Goal: Navigation & Orientation: Find specific page/section

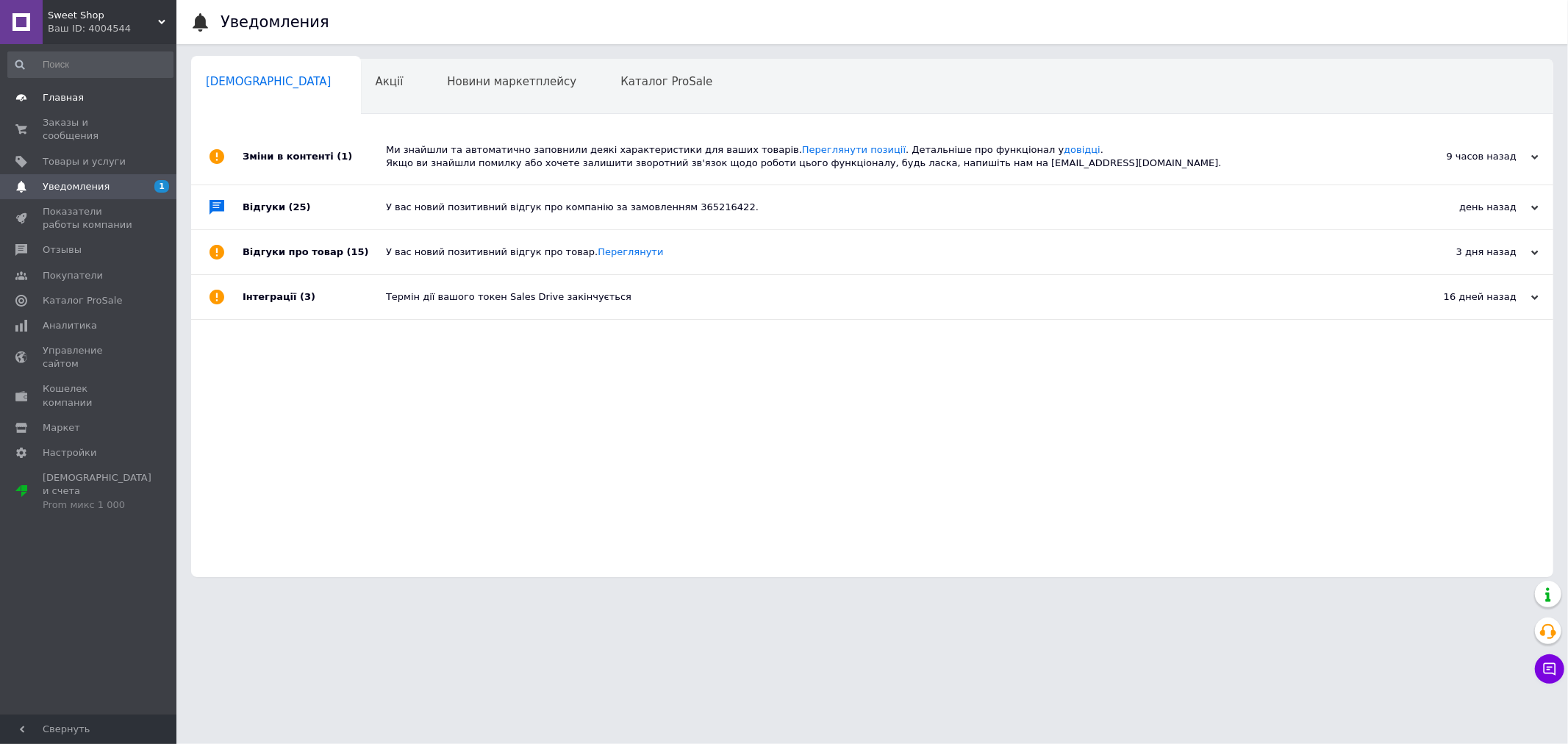
click at [90, 105] on link "Главная" at bounding box center [90, 98] width 181 height 25
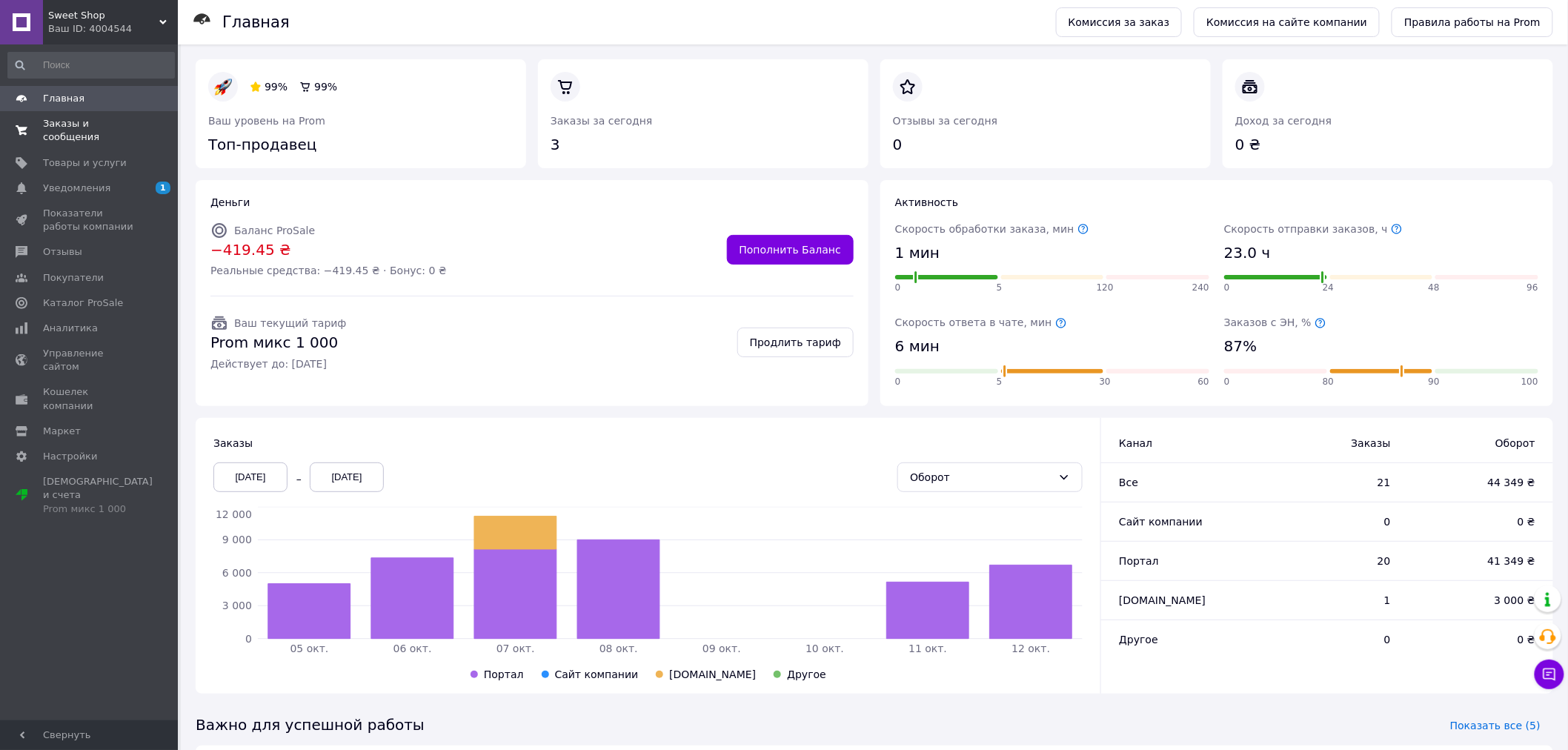
click at [78, 120] on span "Заказы и сообщения" at bounding box center [90, 130] width 95 height 26
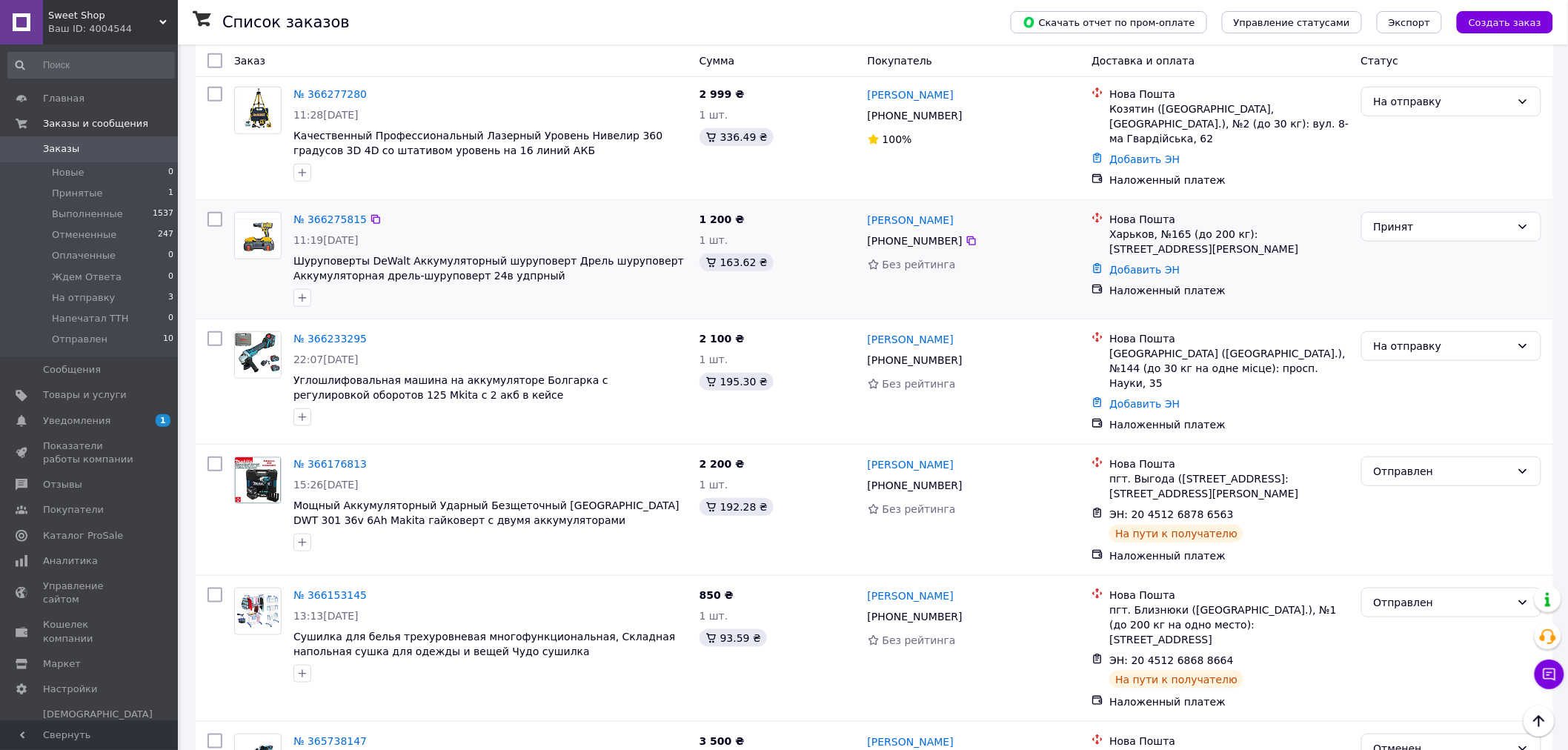
scroll to position [329, 0]
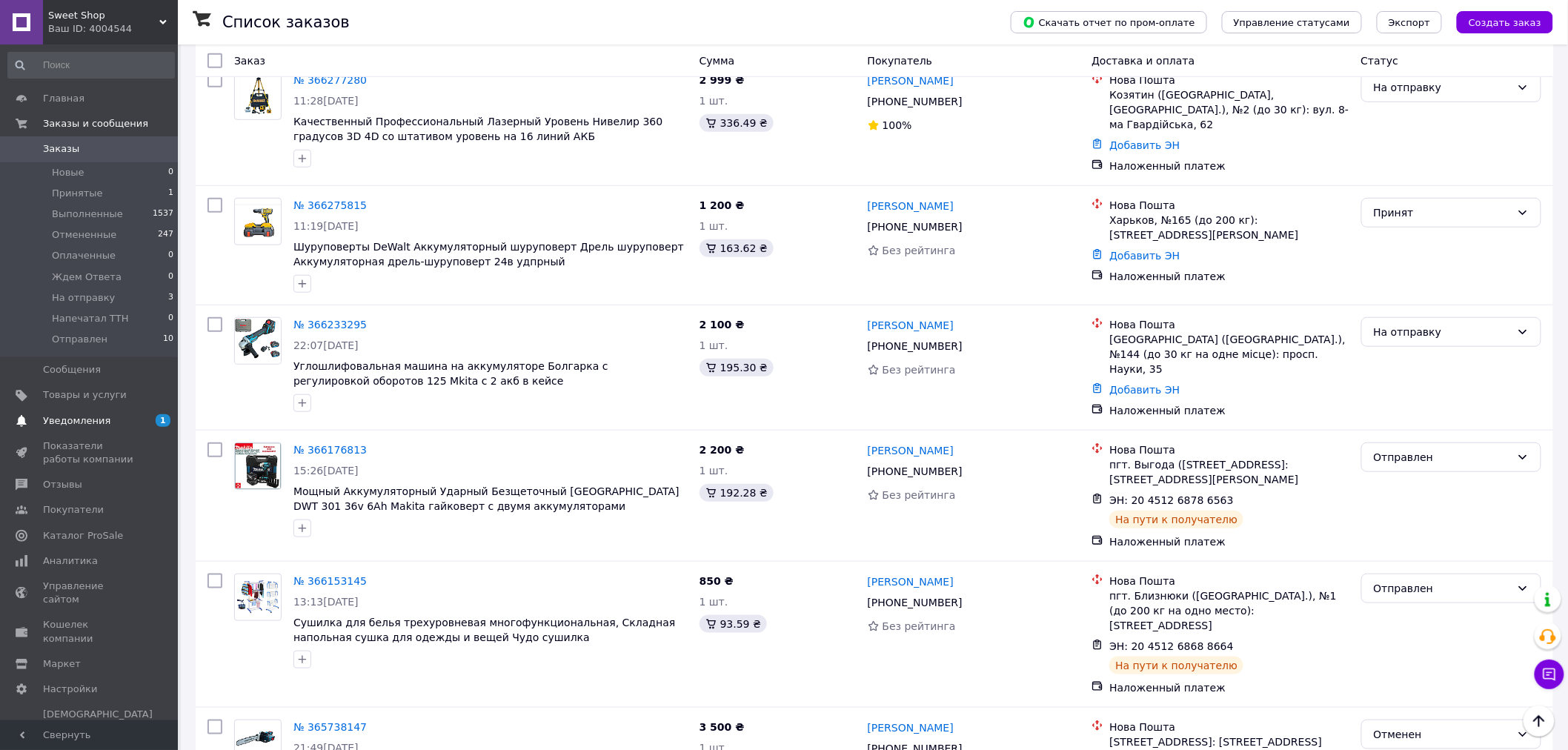
click at [98, 423] on span "Уведомления" at bounding box center [76, 421] width 67 height 14
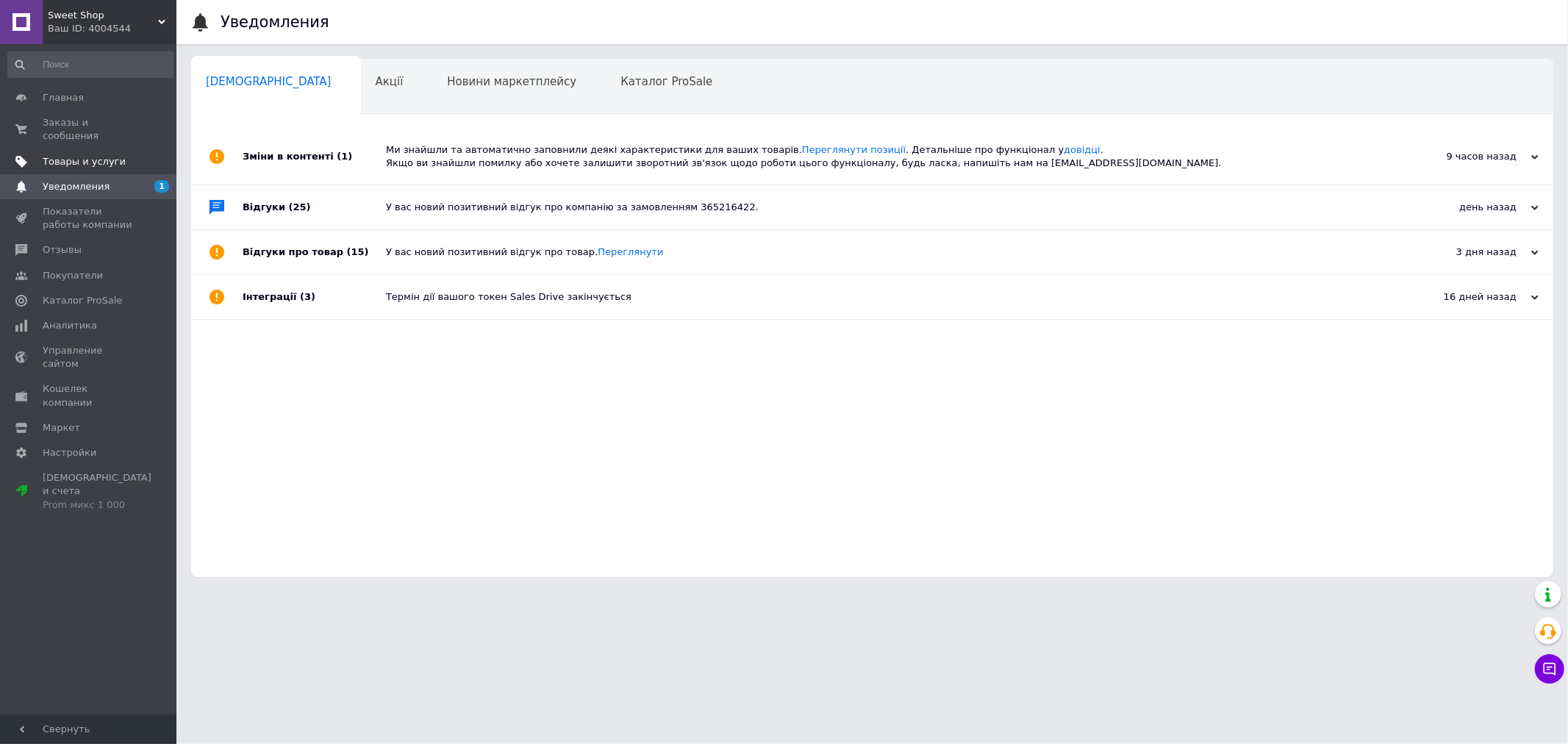
click at [88, 155] on span "Товары и услуги" at bounding box center [84, 161] width 83 height 14
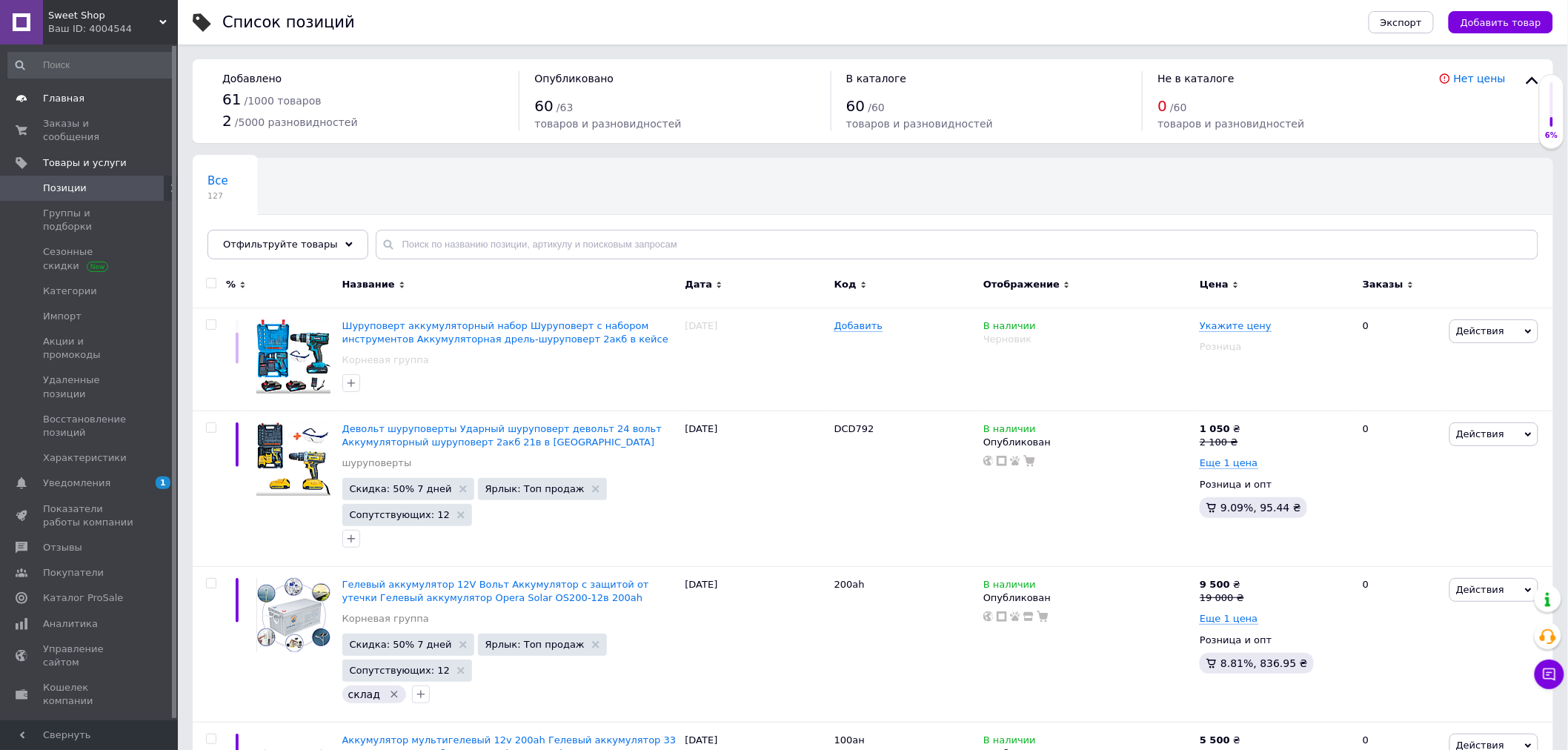
click at [72, 98] on span "Главная" at bounding box center [64, 98] width 42 height 14
